Goal: Task Accomplishment & Management: Manage account settings

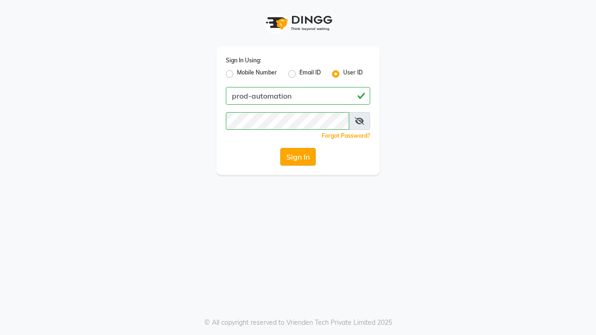
click at [298, 157] on button "Sign In" at bounding box center [297, 157] width 35 height 18
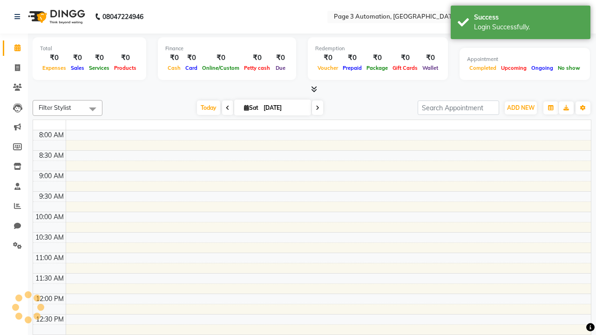
select select "en"
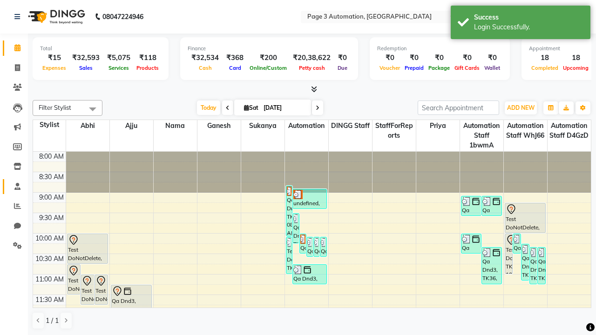
click at [14, 186] on span at bounding box center [17, 186] width 16 height 11
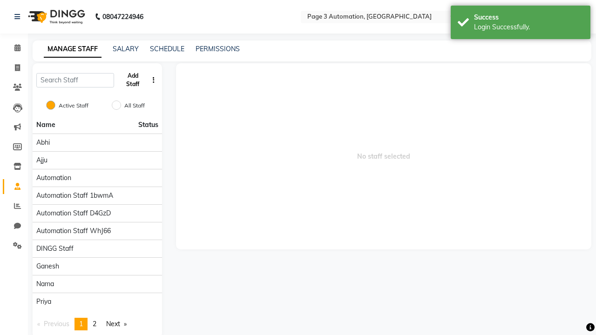
click at [133, 80] on button "Add Staff" at bounding box center [133, 80] width 30 height 24
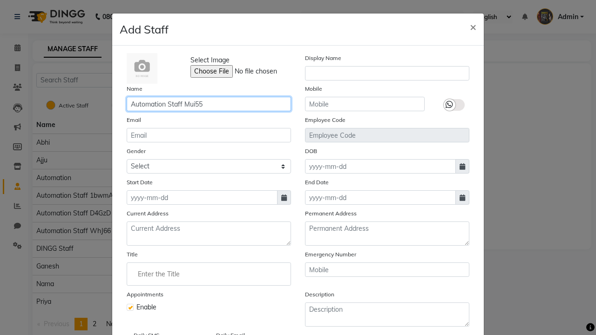
type input "Automation Staff Mui55"
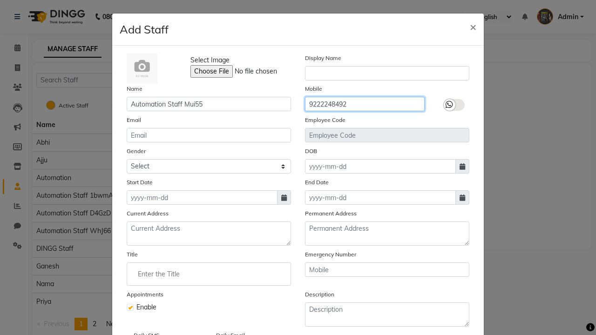
type input "9222248492"
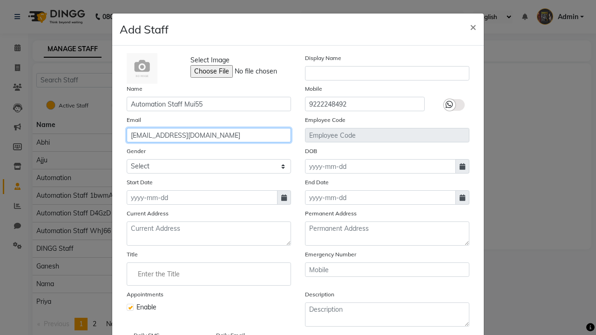
type input "nicolette4@hotmail.com"
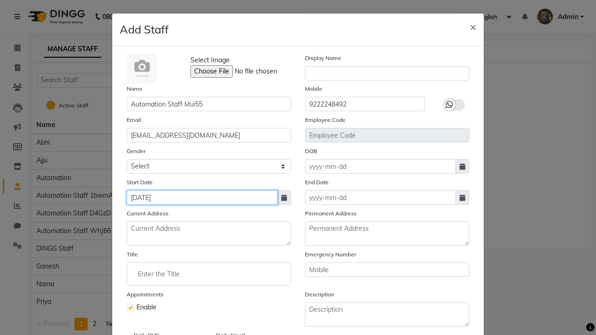
type input "Oct 04, 2025"
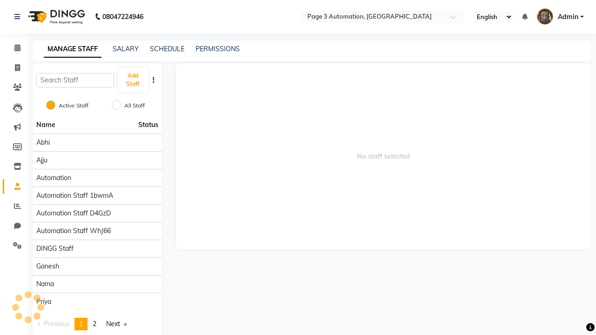
checkbox input "false"
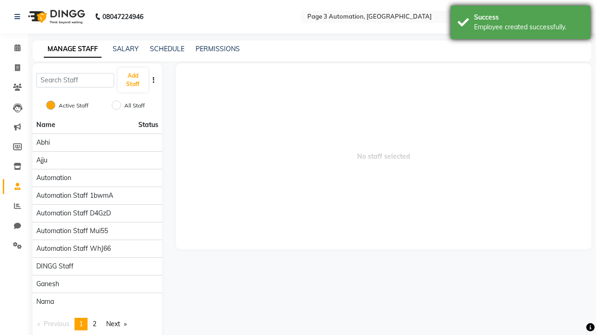
click at [520, 24] on div "Employee created successfully." at bounding box center [528, 27] width 109 height 10
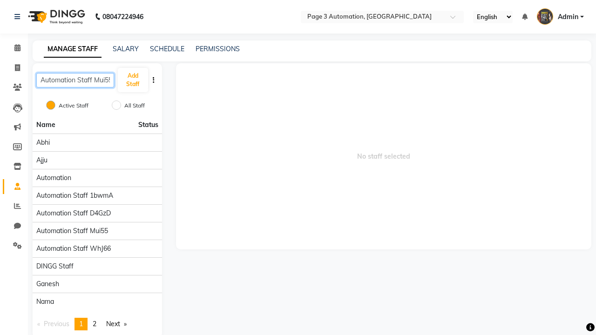
scroll to position [0, 2]
type input "Automation Staff Mui55"
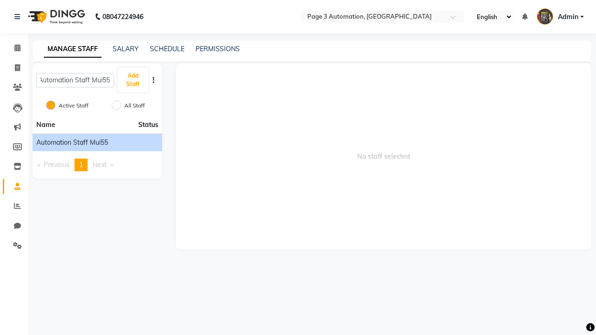
click at [97, 142] on span "Automation Staff Mui55" at bounding box center [72, 143] width 72 height 10
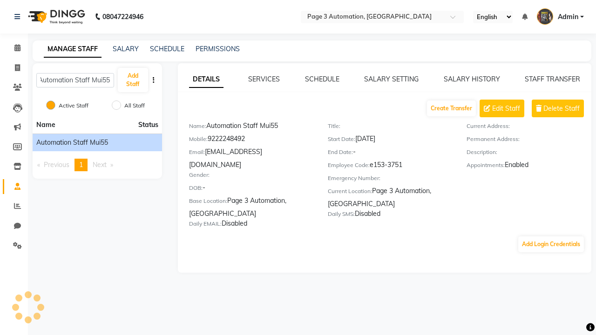
scroll to position [0, 0]
click at [550, 236] on button "Add Login Credentials" at bounding box center [551, 244] width 66 height 16
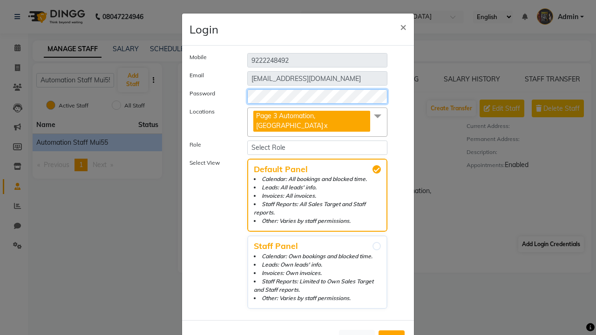
select select "4595"
click at [391, 334] on span "Add" at bounding box center [391, 338] width 15 height 9
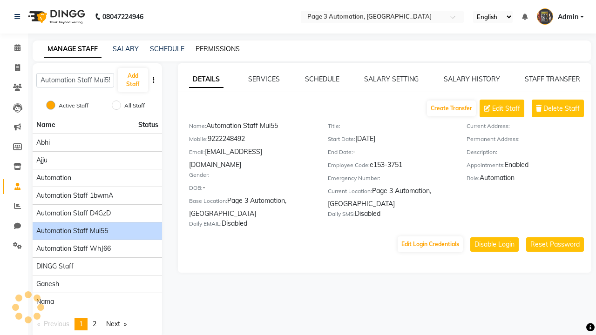
click at [217, 49] on link "PERMISSIONS" at bounding box center [217, 49] width 44 height 8
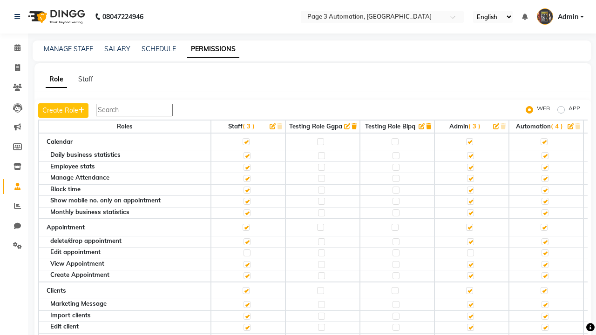
click at [560, 17] on span "Admin" at bounding box center [567, 17] width 20 height 10
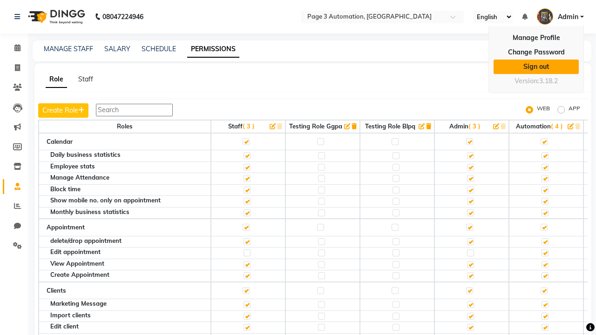
click at [536, 67] on link "Sign out" at bounding box center [535, 67] width 85 height 14
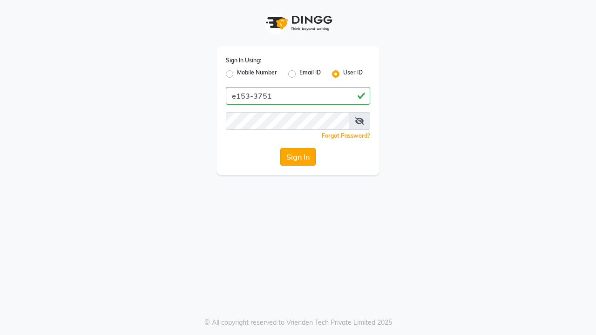
click at [298, 157] on button "Sign In" at bounding box center [297, 157] width 35 height 18
